Goal: Download file/media: Obtain a digital file from the website

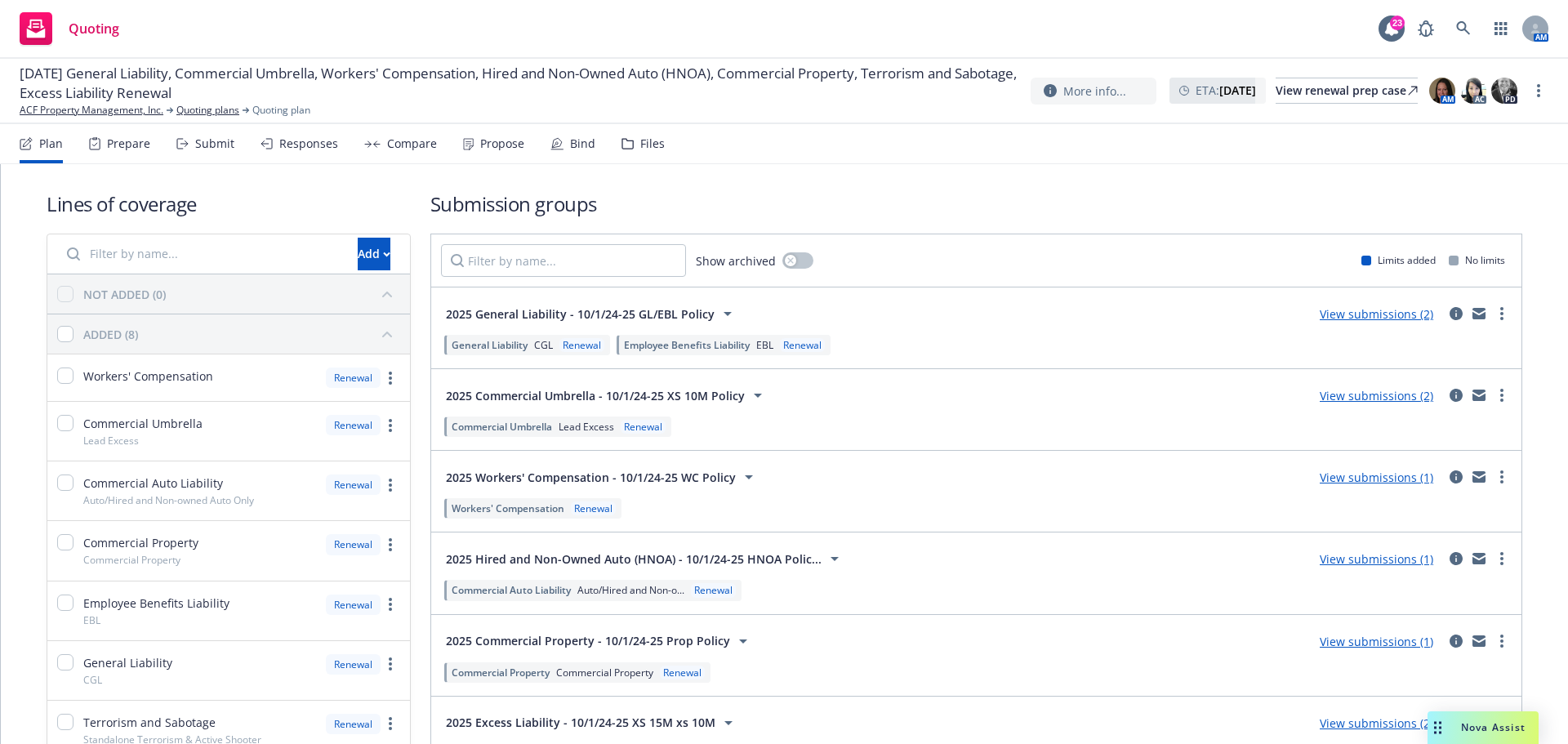
scroll to position [164, 0]
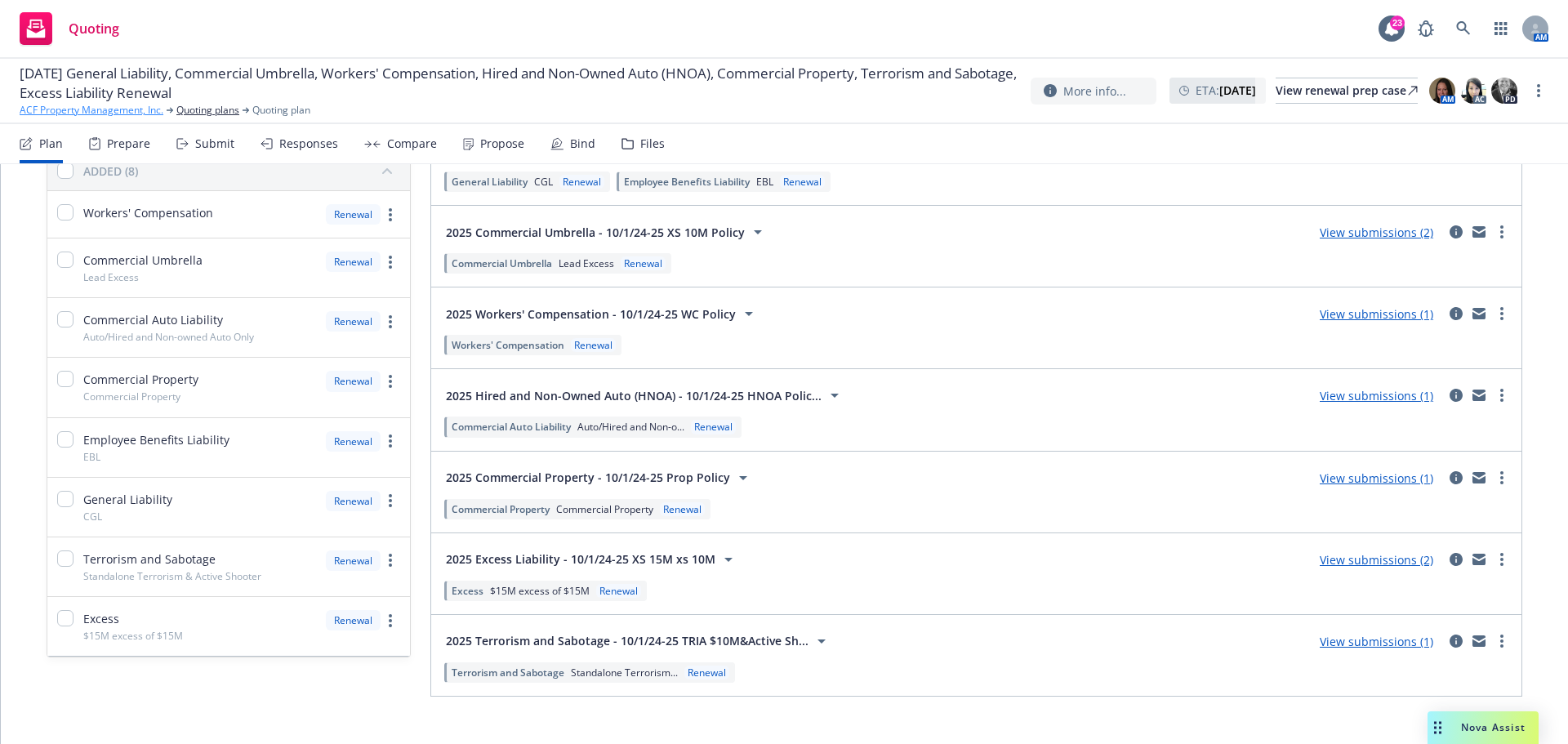
click at [76, 107] on link "ACF Property Management, Inc." at bounding box center [92, 110] width 144 height 15
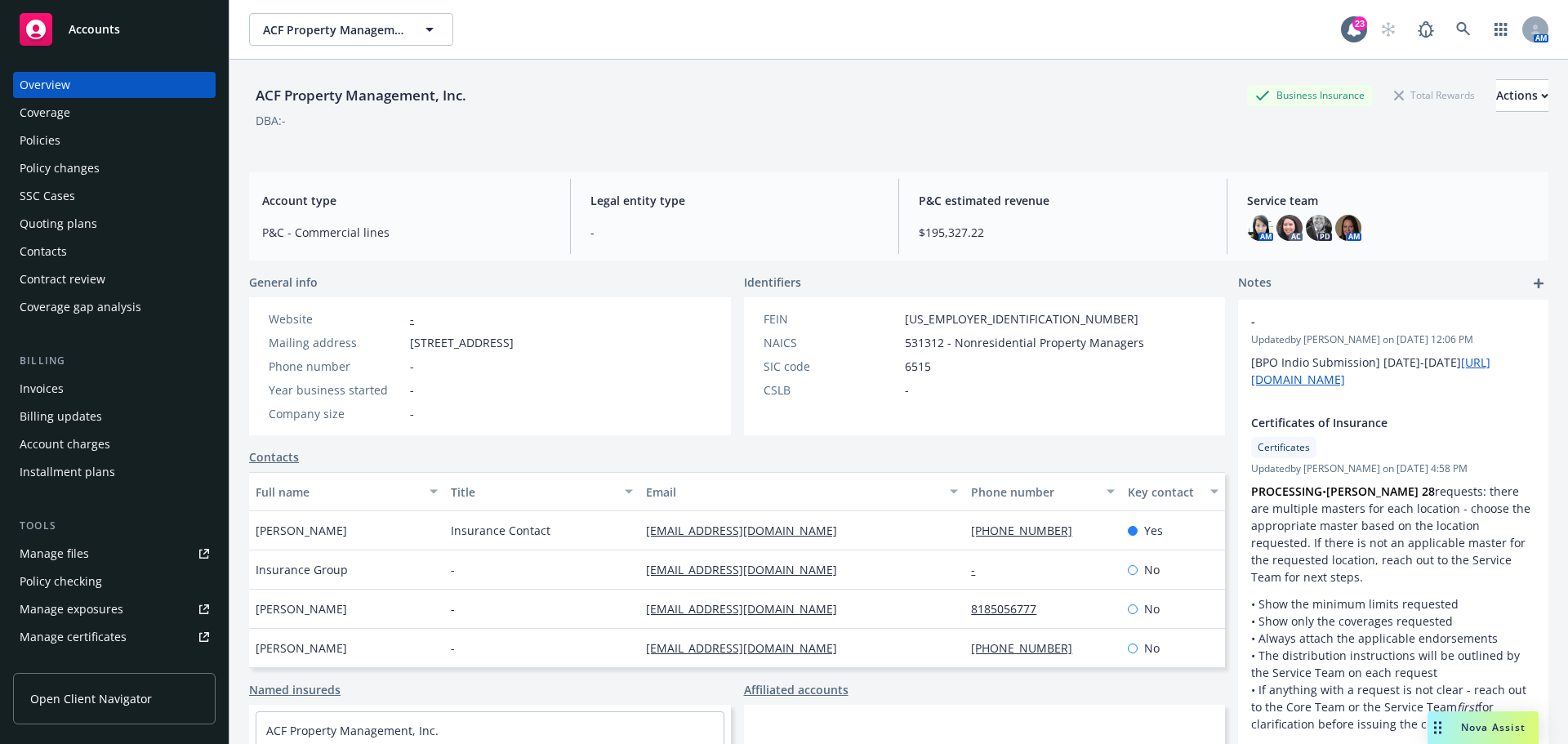
drag, startPoint x: 91, startPoint y: 29, endPoint x: 301, endPoint y: 32, distance: 210.0
click at [91, 29] on span "Accounts" at bounding box center [93, 29] width 51 height 13
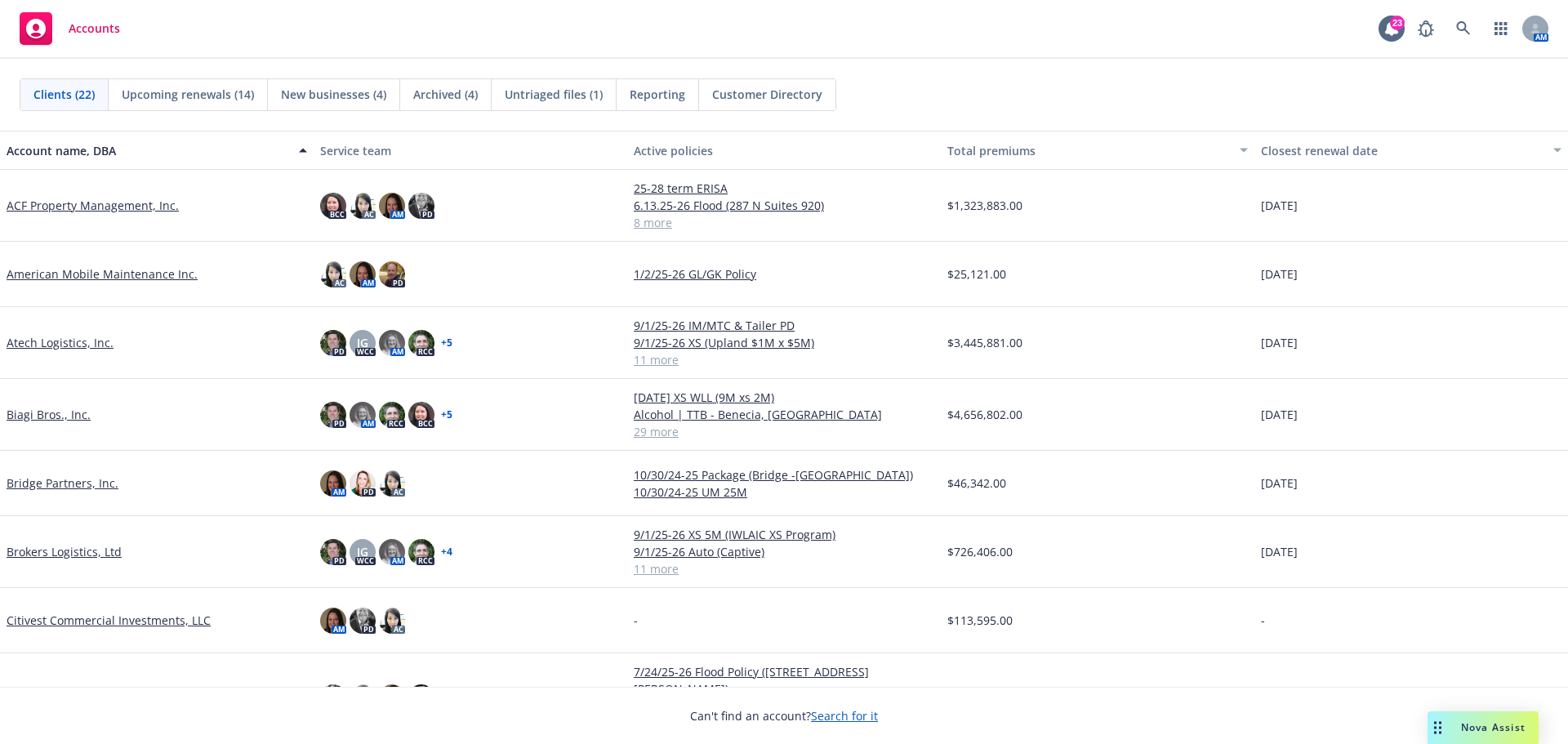
click at [38, 415] on link "Biagi Bros., Inc." at bounding box center [49, 414] width 84 height 17
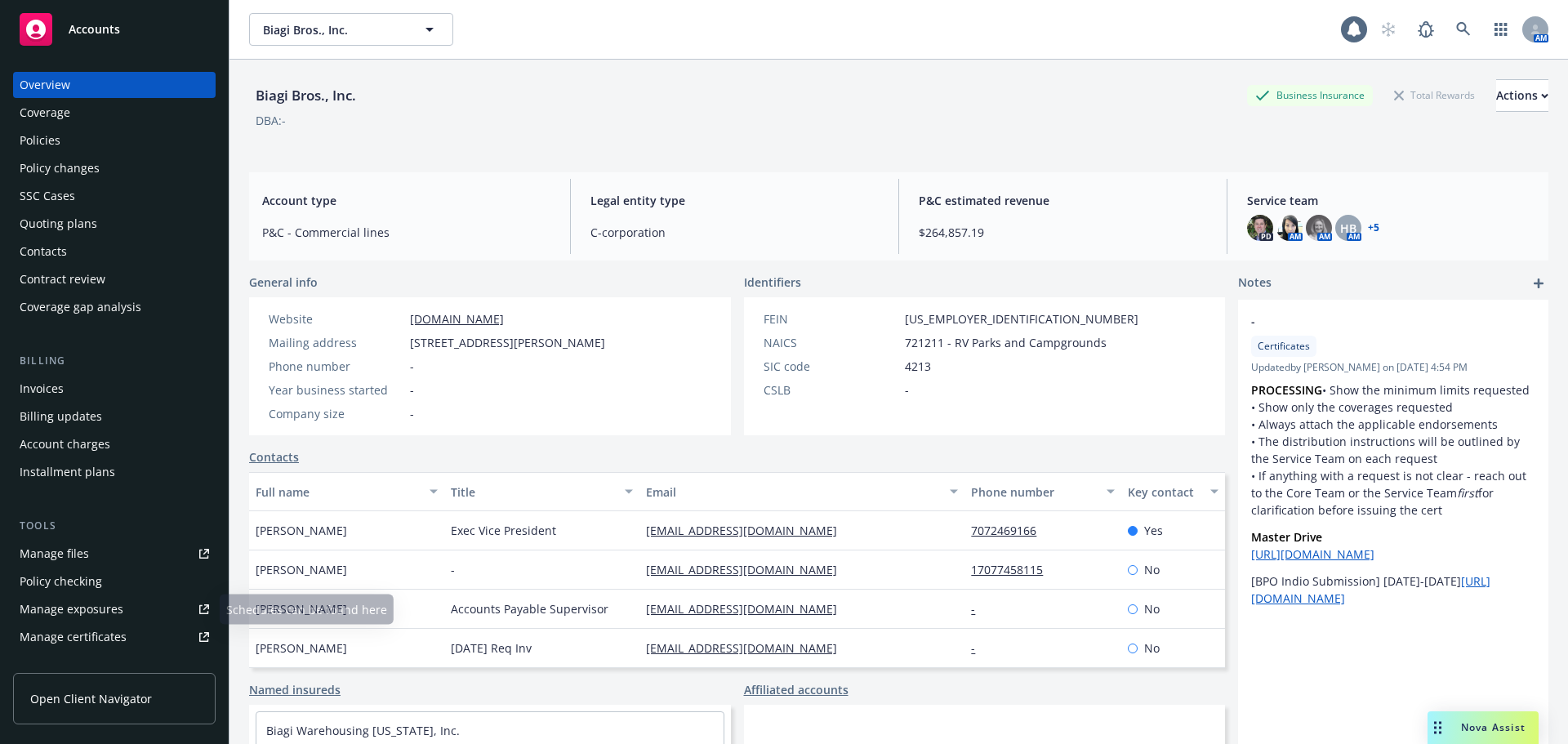
click at [90, 636] on div "Manage certificates" at bounding box center [73, 637] width 107 height 26
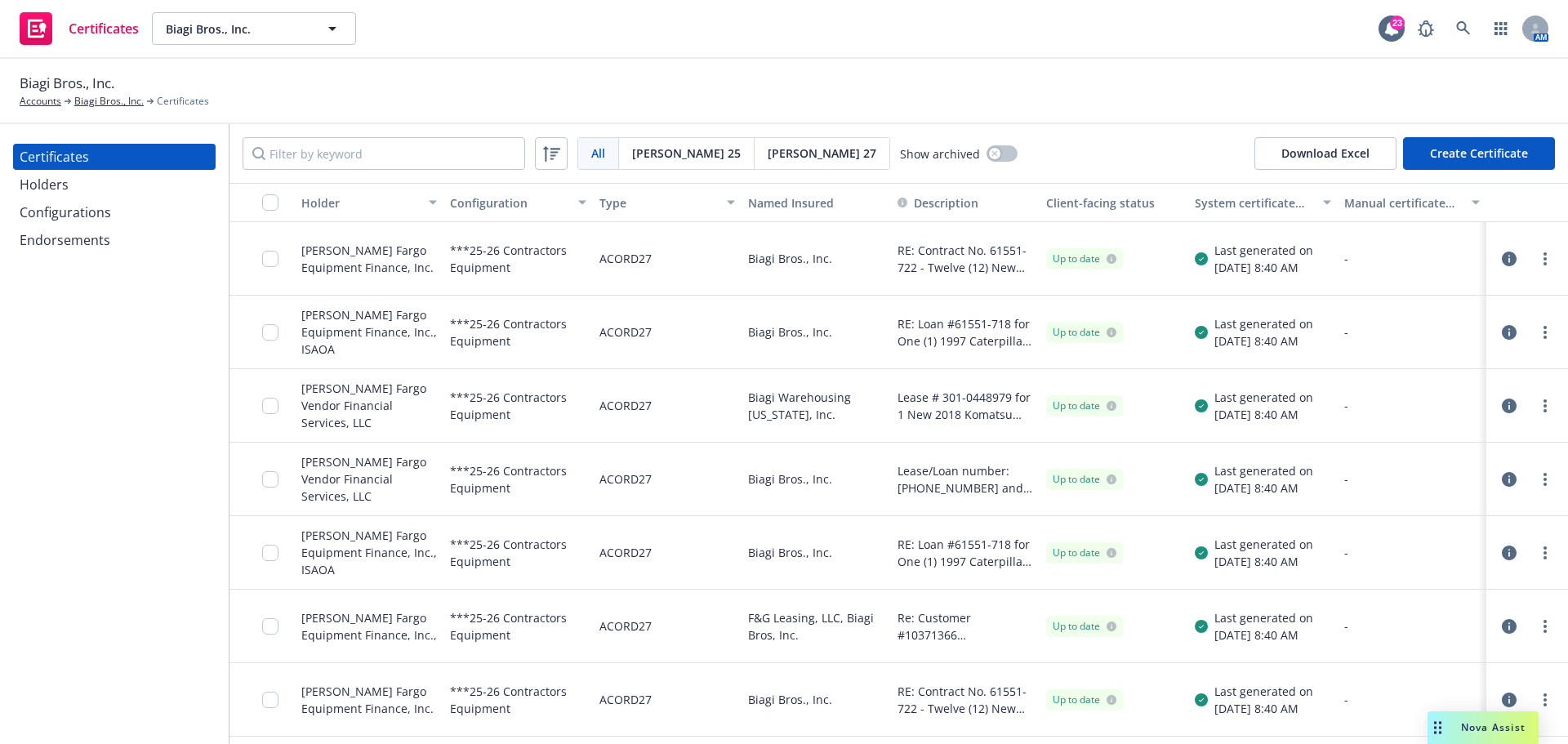
click at [65, 199] on div "Configurations" at bounding box center [65, 212] width 92 height 26
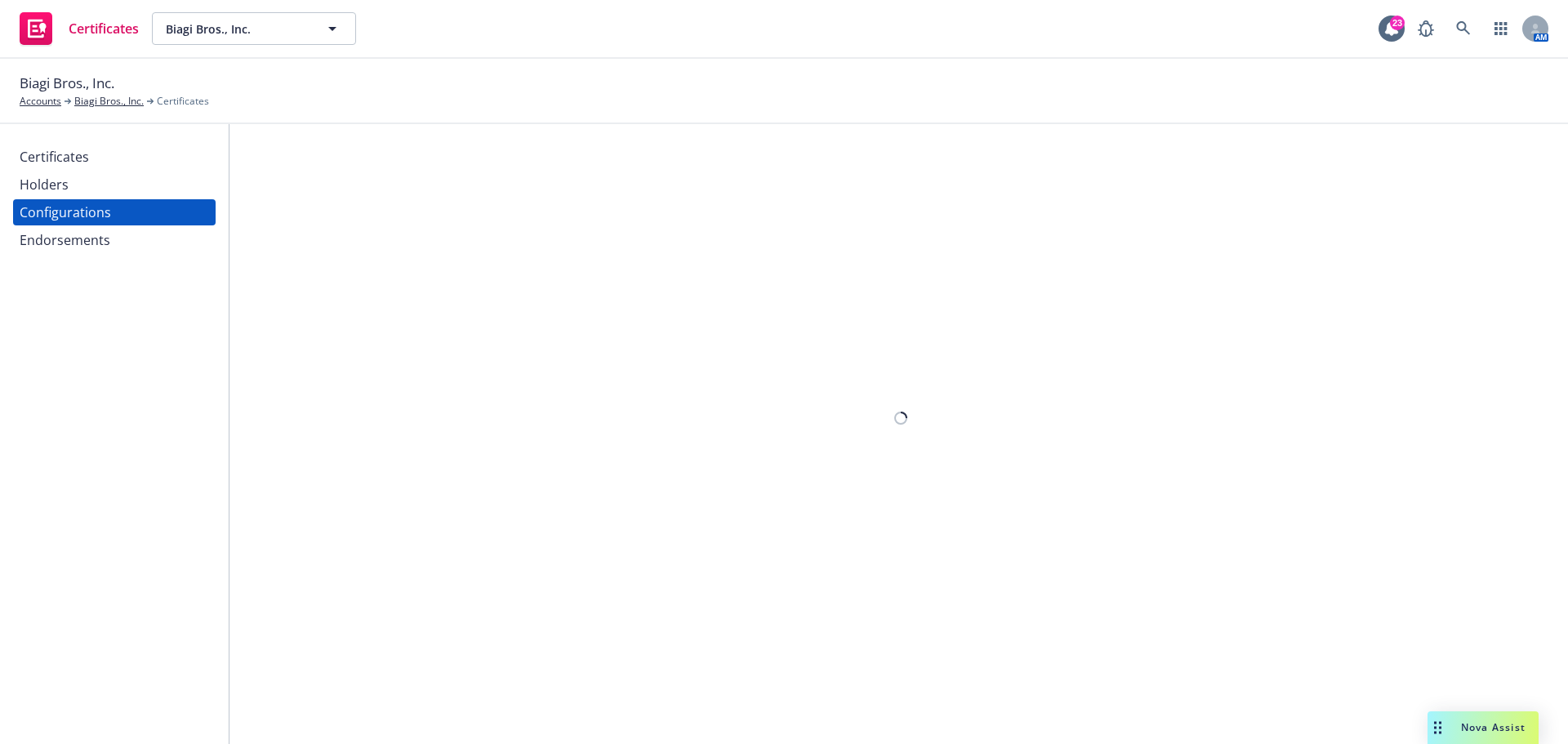
click at [92, 191] on div "Holders" at bounding box center [114, 184] width 190 height 26
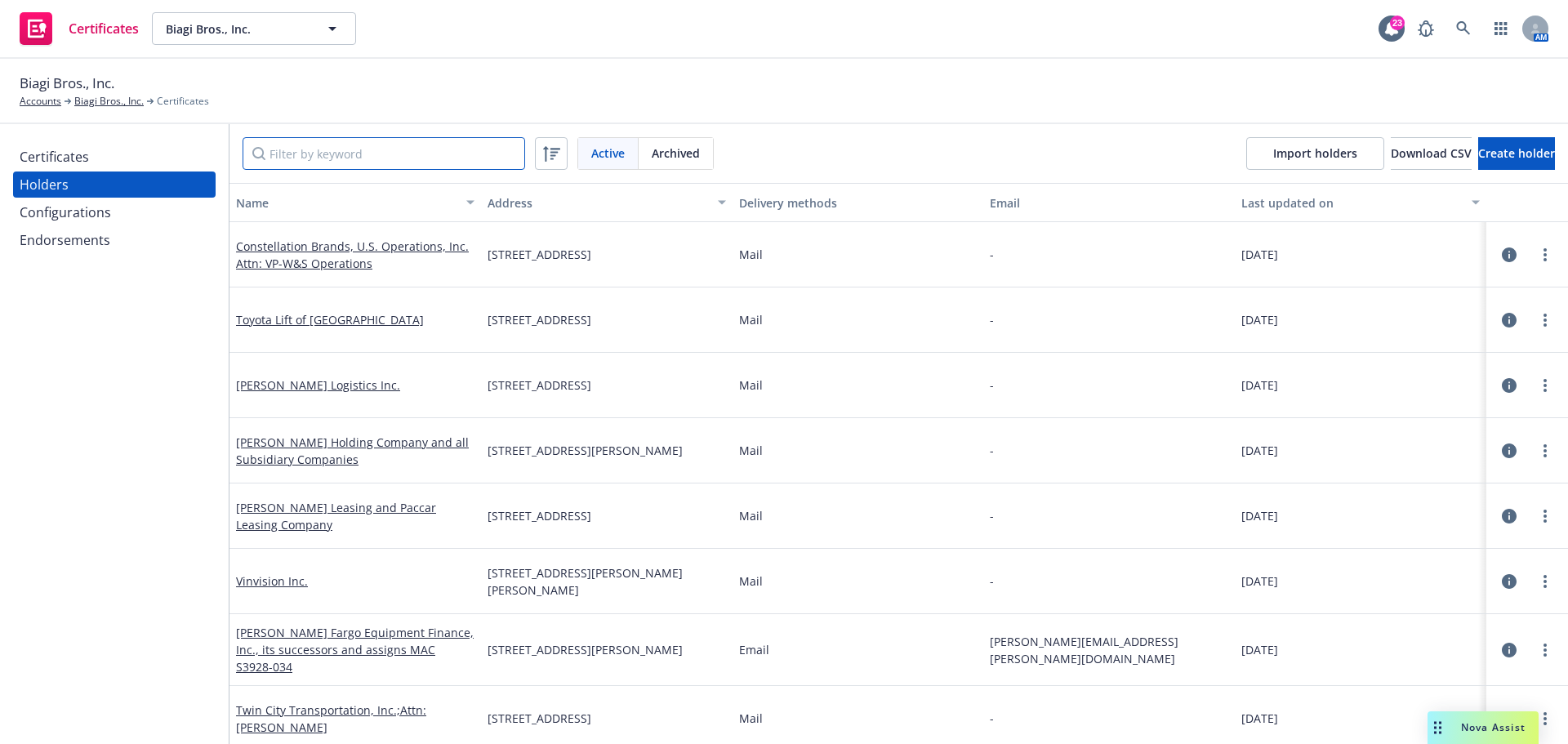
click at [300, 152] on input "Filter by keyword" at bounding box center [384, 153] width 282 height 33
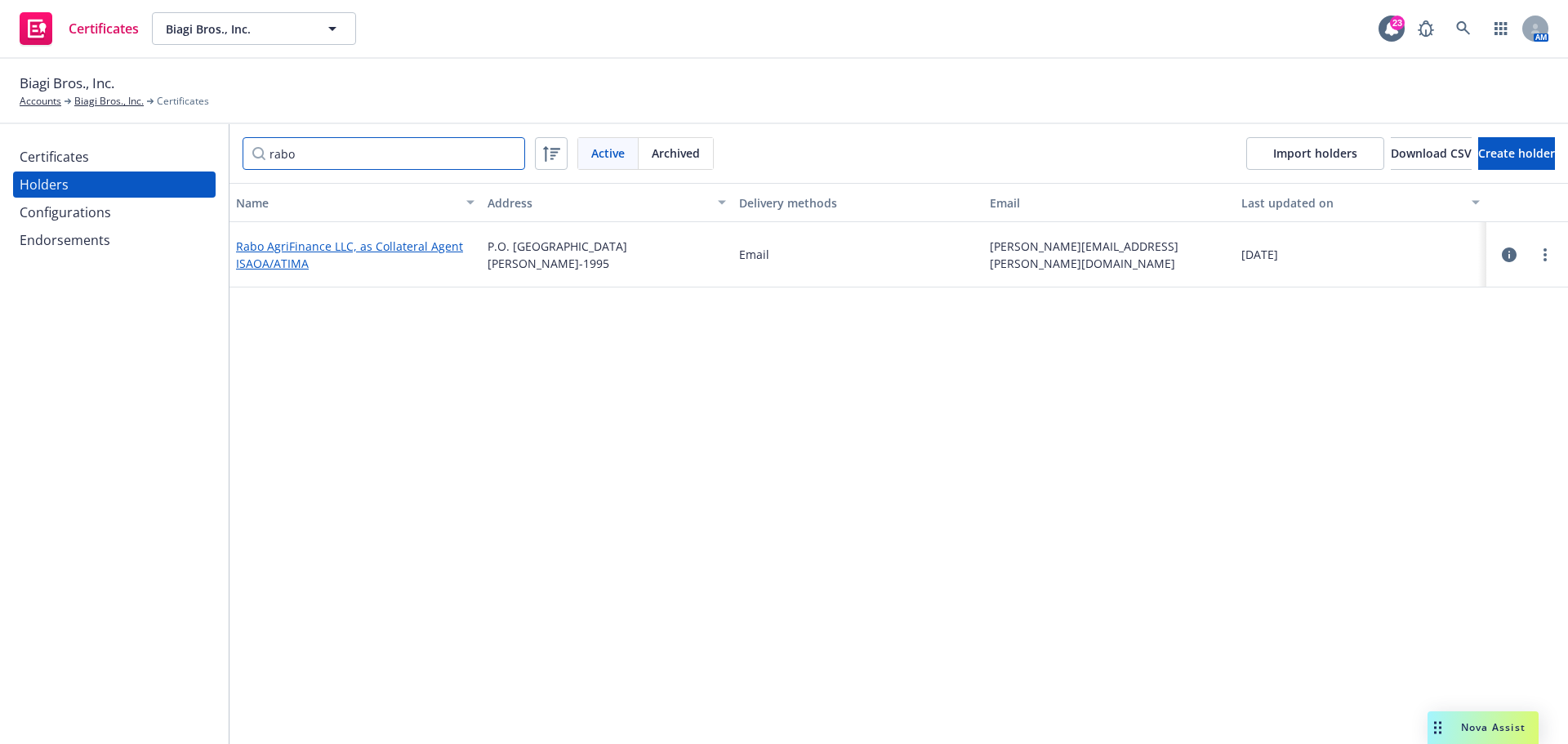
type input "rabo"
click at [325, 243] on link "Rabo AgriFinance LLC, as Collateral Agent ISAOA/ATIMA" at bounding box center [349, 254] width 227 height 33
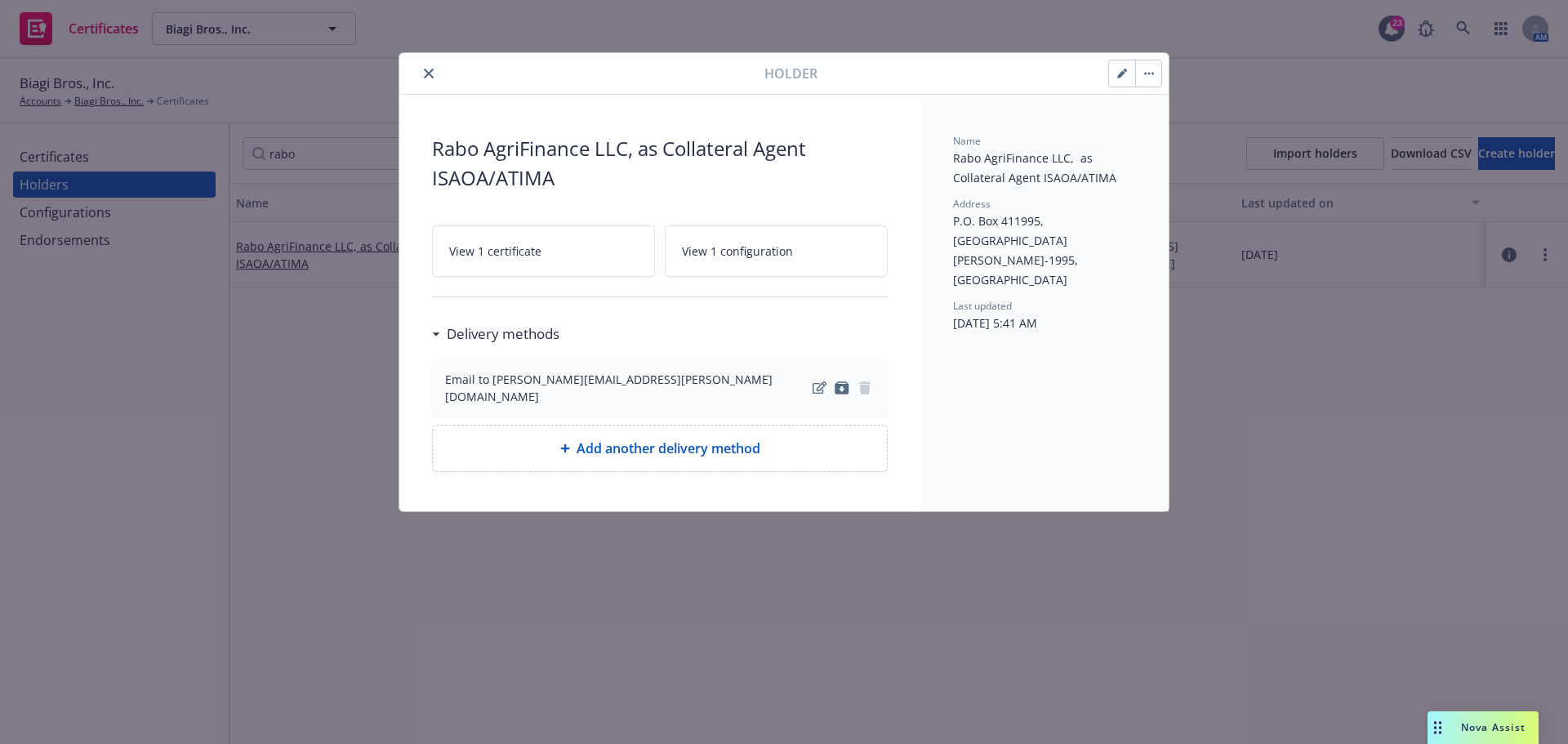
click at [552, 250] on link "View 1 certificate" at bounding box center [543, 250] width 223 height 51
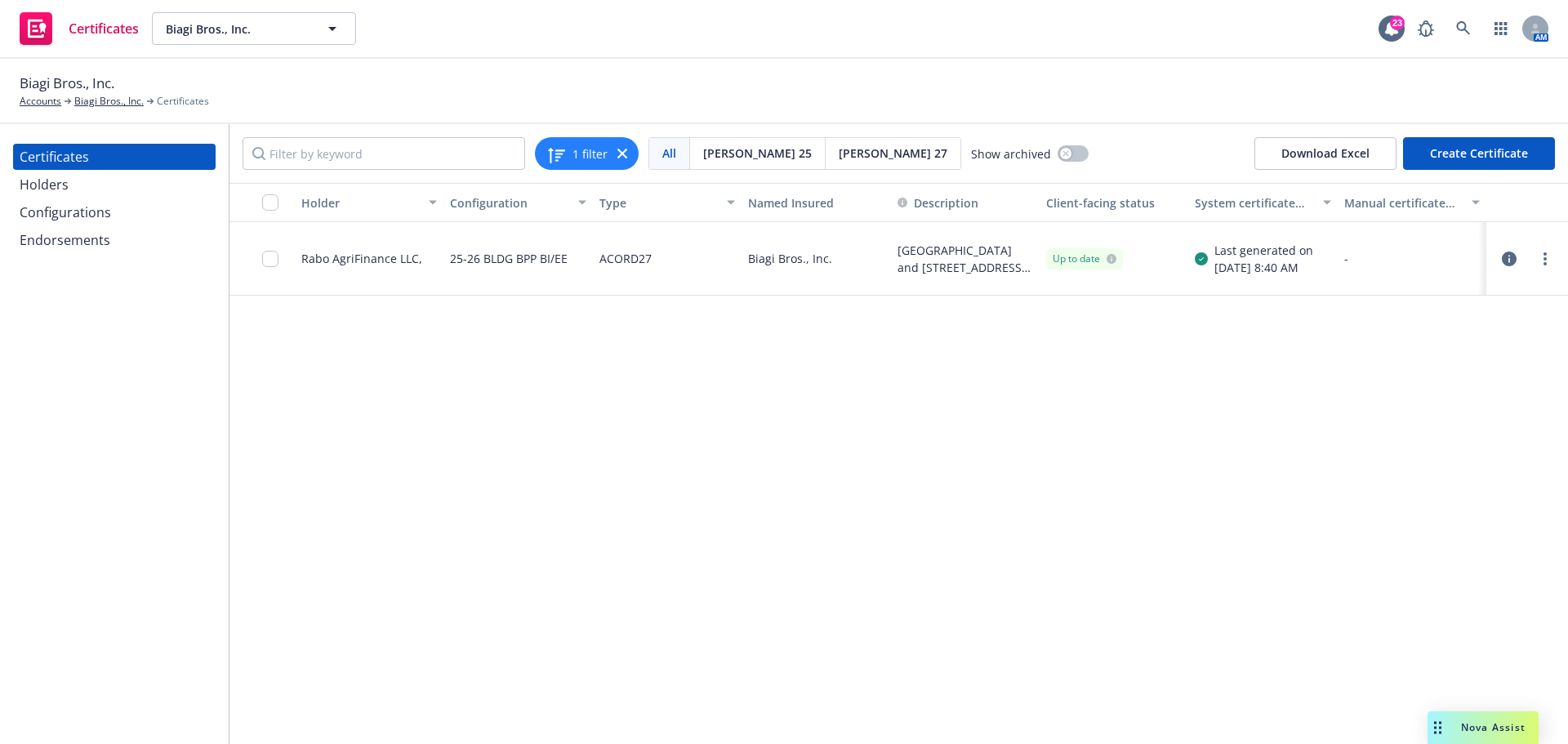
click at [1561, 255] on div at bounding box center [1526, 259] width 68 height 33
click at [275, 252] on input "checkbox" at bounding box center [269, 258] width 16 height 16
click at [707, 718] on div "Download certificate" at bounding box center [690, 707] width 123 height 31
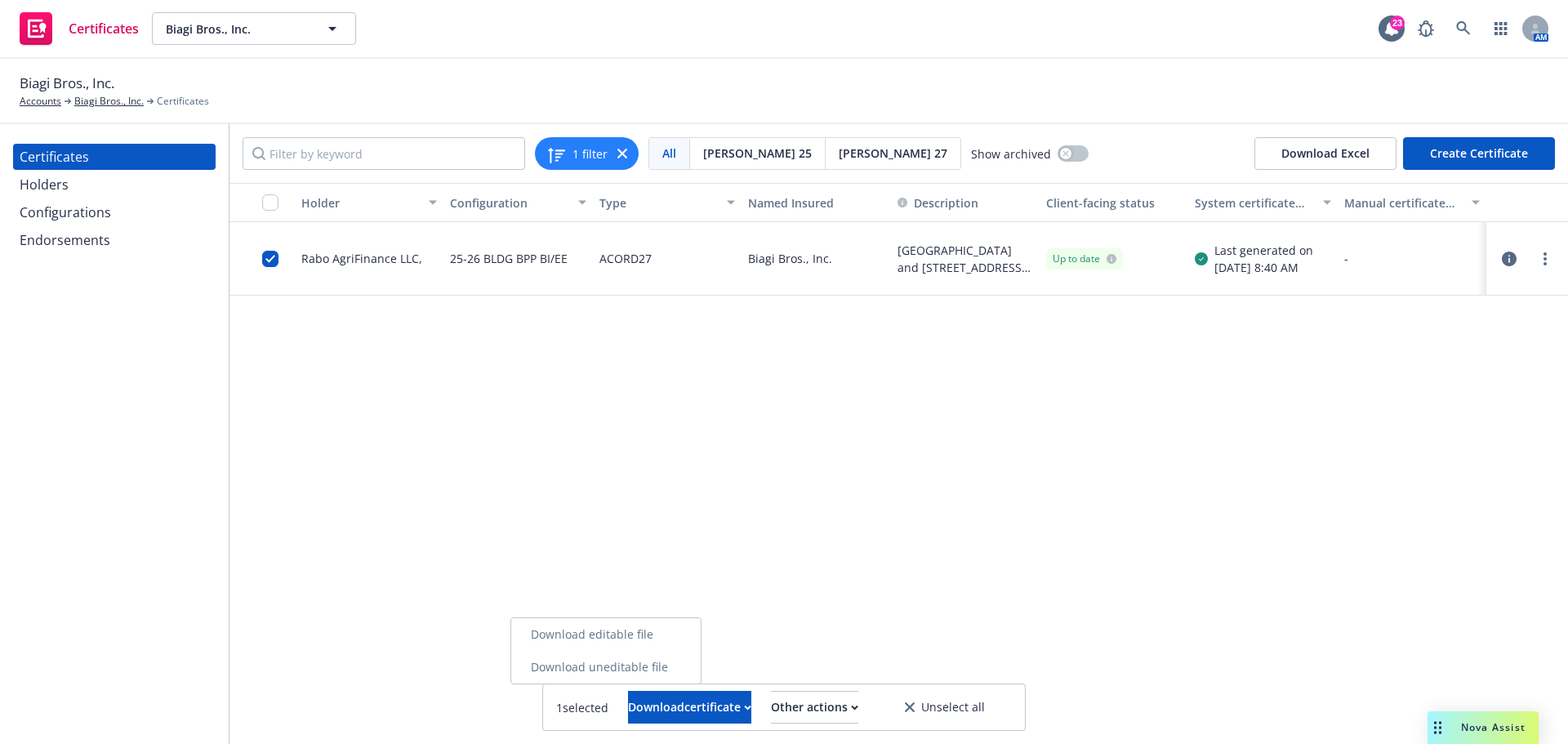
click at [678, 631] on link "Download editable file" at bounding box center [606, 634] width 190 height 33
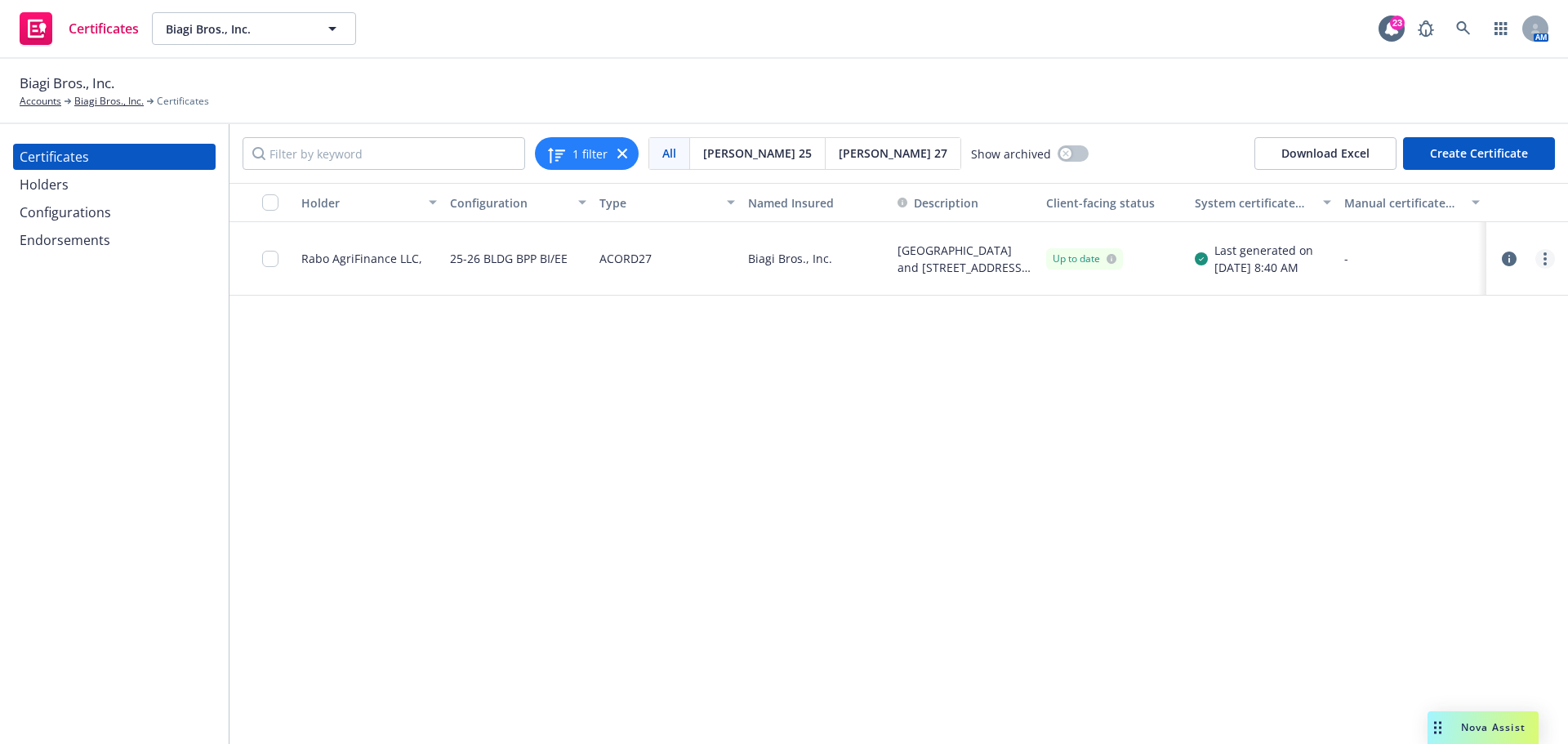
click at [1544, 252] on icon "more" at bounding box center [1544, 259] width 3 height 13
click at [885, 491] on div "Holder Configuration Type Named Insured Description Client-facing status System…" at bounding box center [899, 464] width 1338 height 561
click at [1549, 259] on link "more" at bounding box center [1545, 259] width 20 height 20
click at [1445, 483] on link "Download uneditable generated certificate" at bounding box center [1423, 488] width 262 height 33
